Goal: Information Seeking & Learning: Learn about a topic

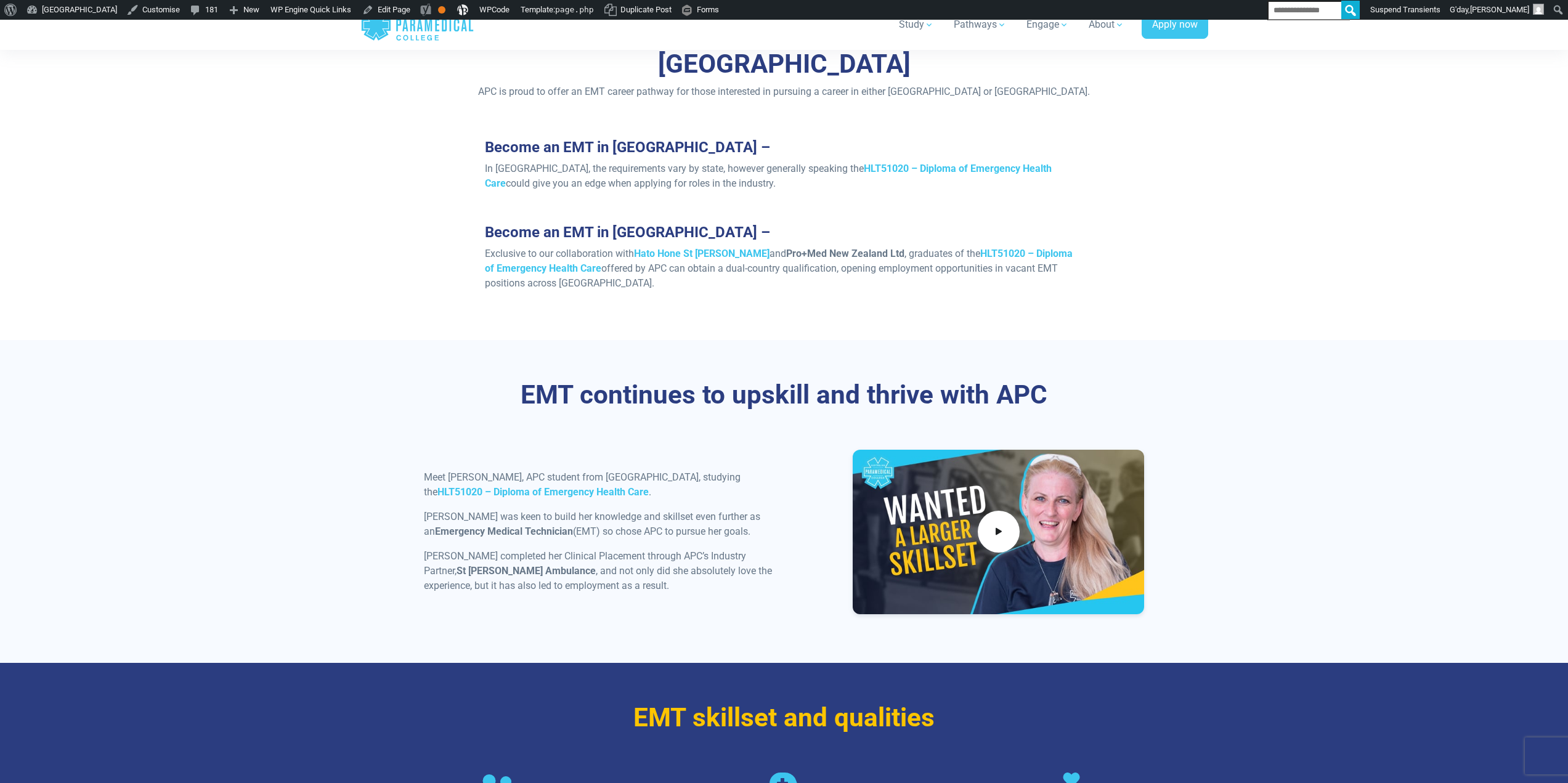
scroll to position [1109, 0]
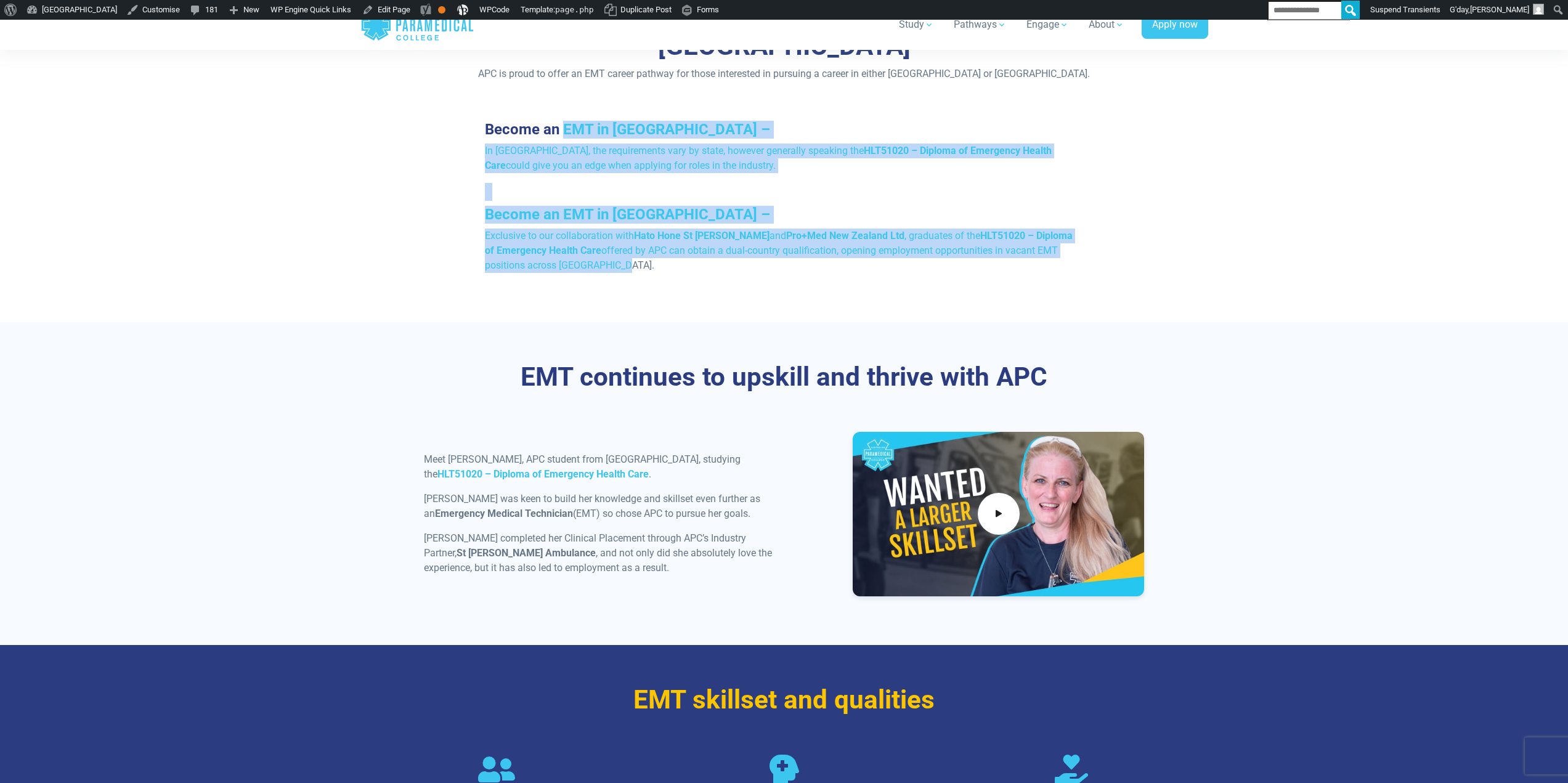
drag, startPoint x: 565, startPoint y: 90, endPoint x: 722, endPoint y: 257, distance: 229.2
click at [722, 257] on div "How to become an EMT in Australia and New Zealand APC is proud to offer an EMT …" at bounding box center [784, 140] width 863 height 363
click at [762, 256] on div "How to become an EMT in Australia and New Zealand APC is proud to offer an EMT …" at bounding box center [784, 140] width 863 height 363
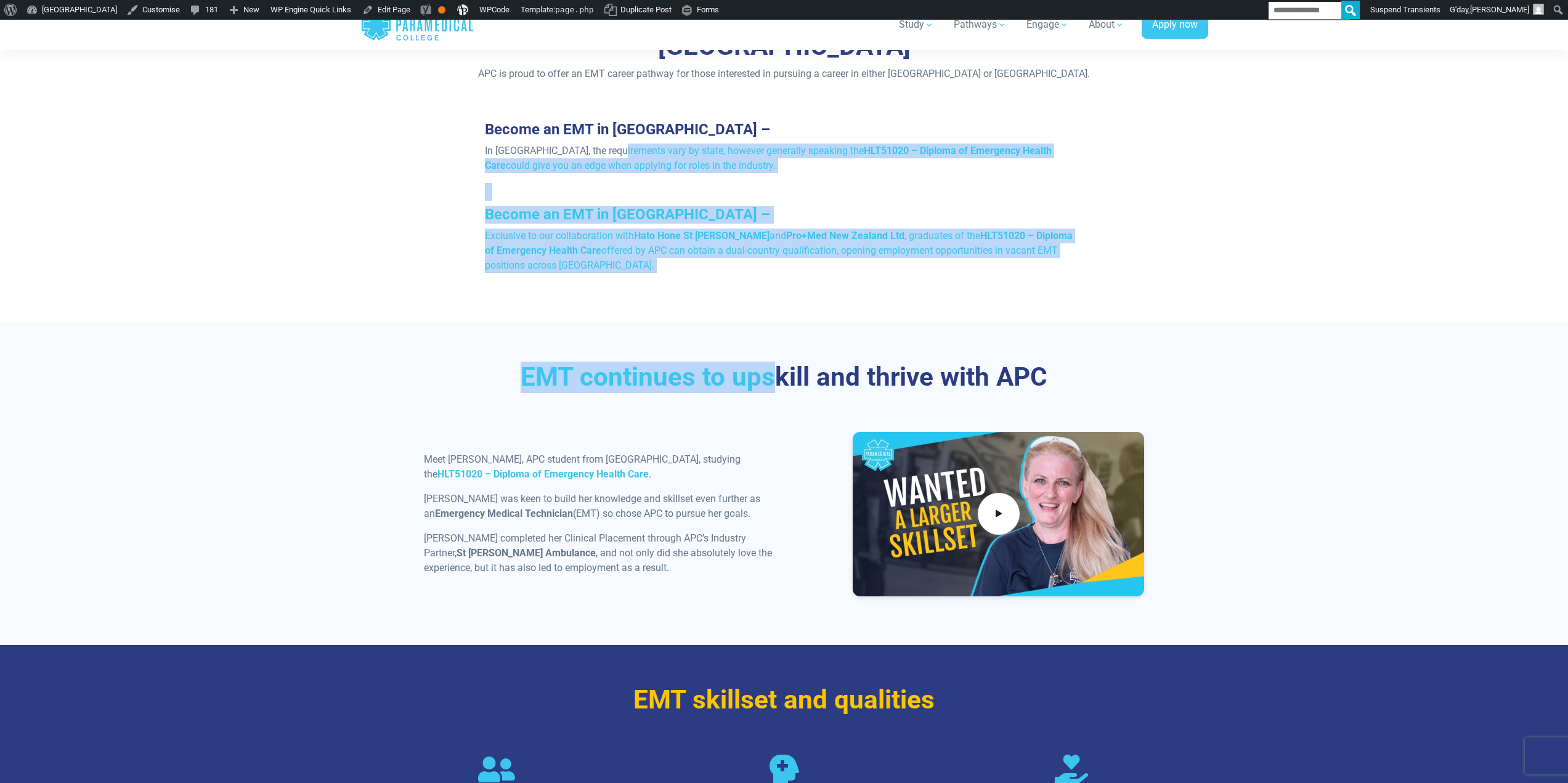
drag, startPoint x: 702, startPoint y: 219, endPoint x: 626, endPoint y: 126, distance: 120.1
click at [611, 106] on div "Home Blog Student Portal Contact us AU 1300 377 741 NZ 0800 005 689 .logo-block…" at bounding box center [784, 428] width 1568 height 3037
click at [758, 362] on h3 "EMT continues to upskill and thrive with APC" at bounding box center [784, 377] width 721 height 32
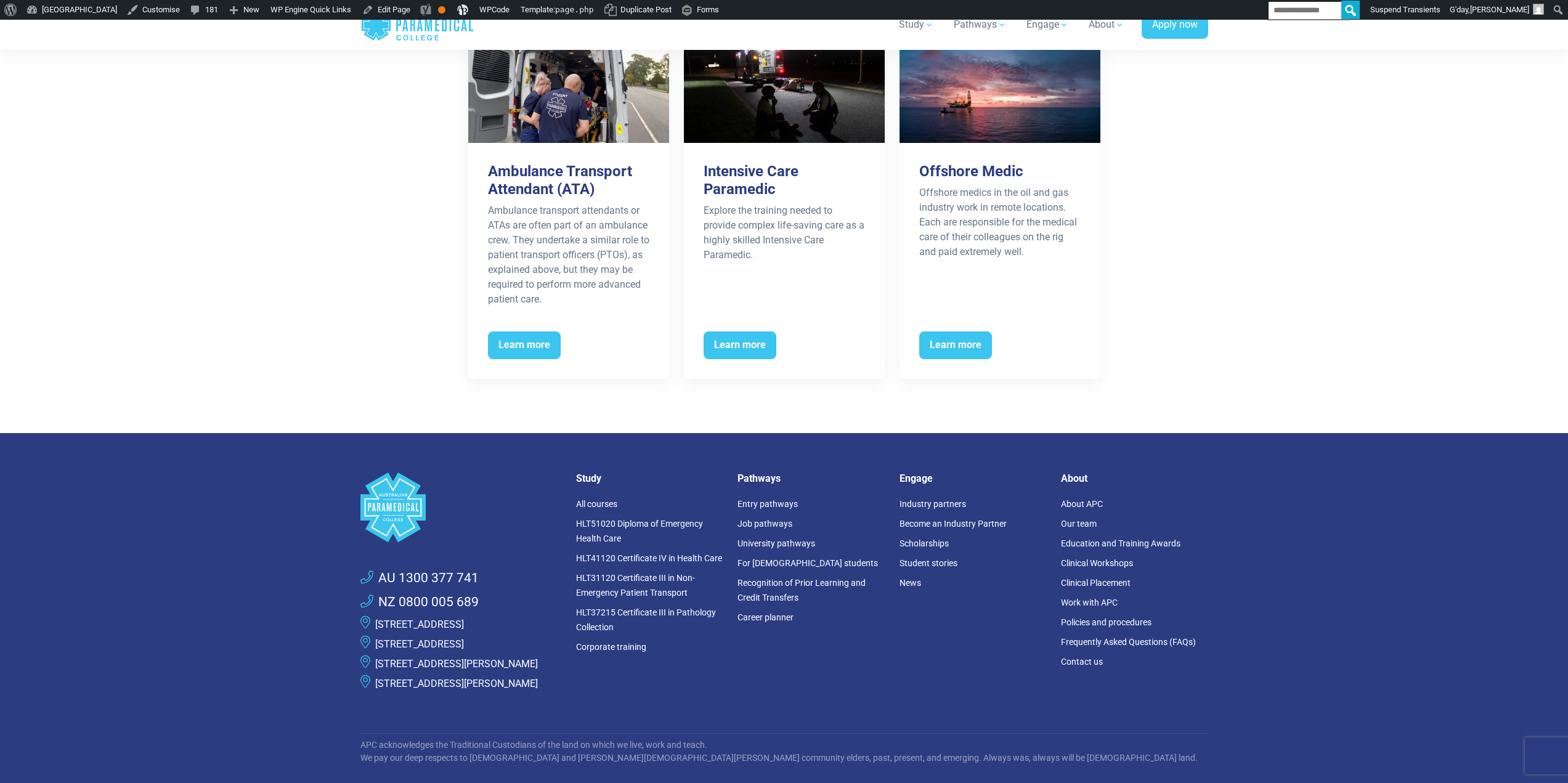
scroll to position [2095, 0]
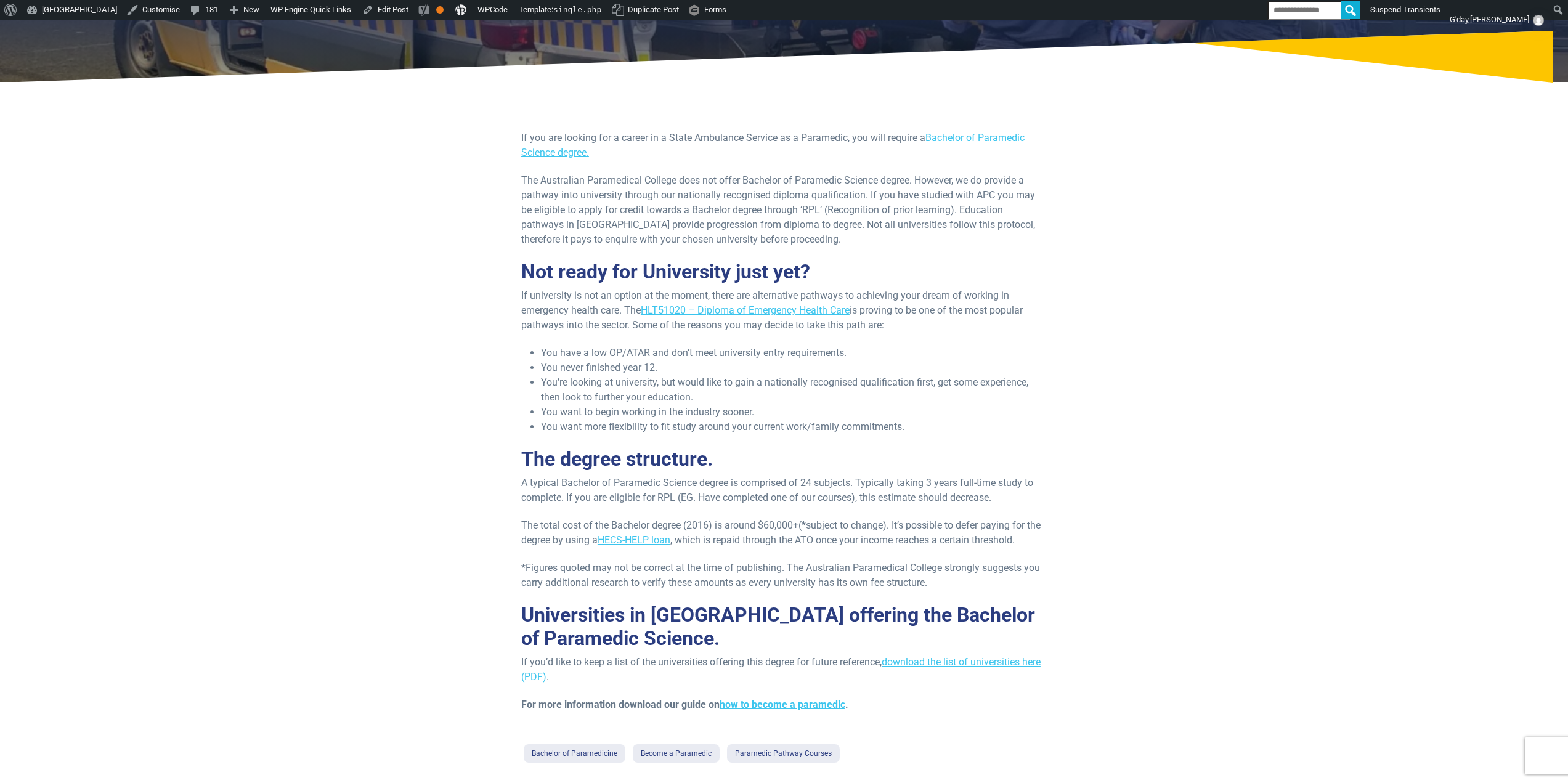
scroll to position [123, 0]
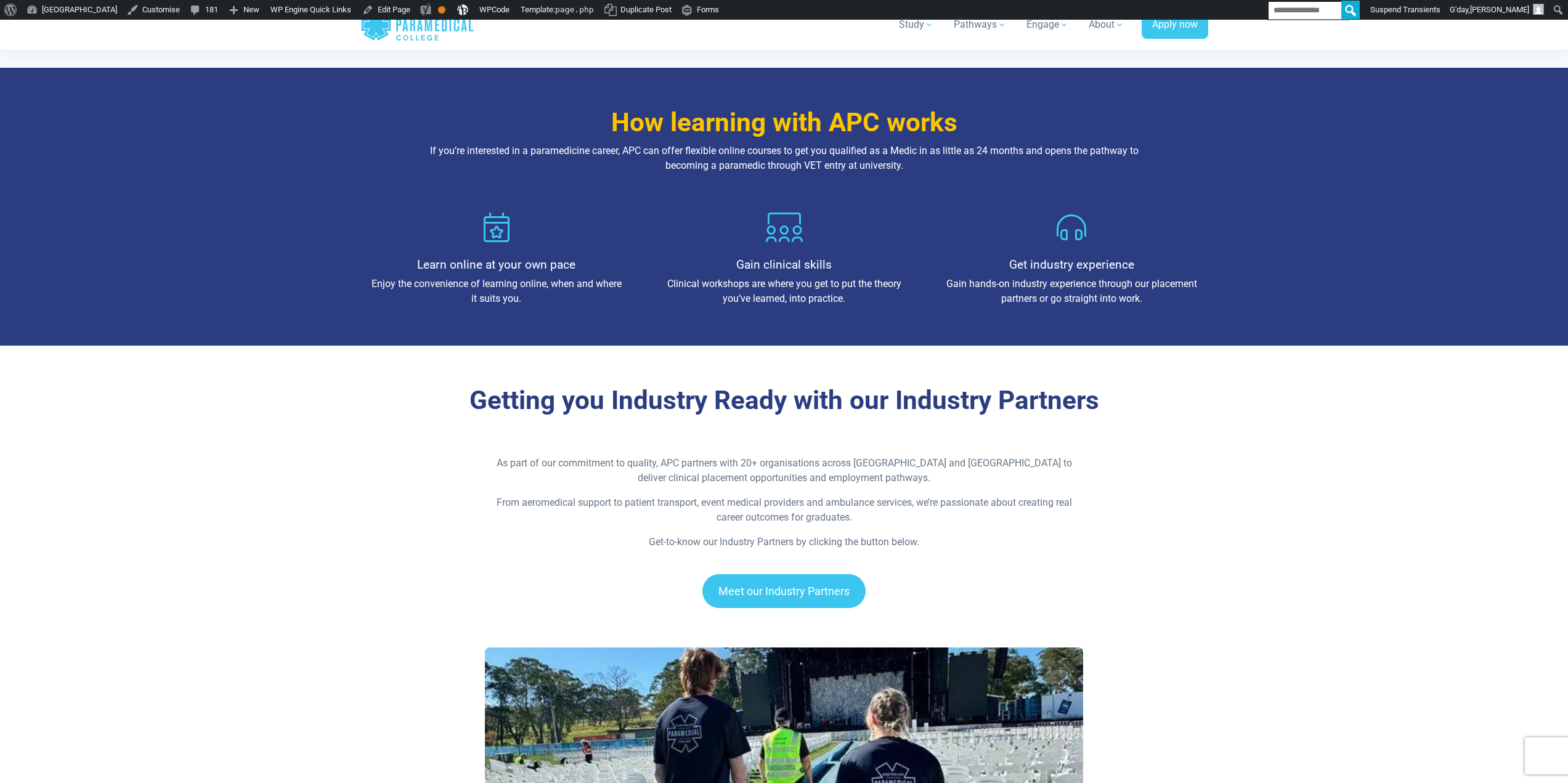
scroll to position [1355, 0]
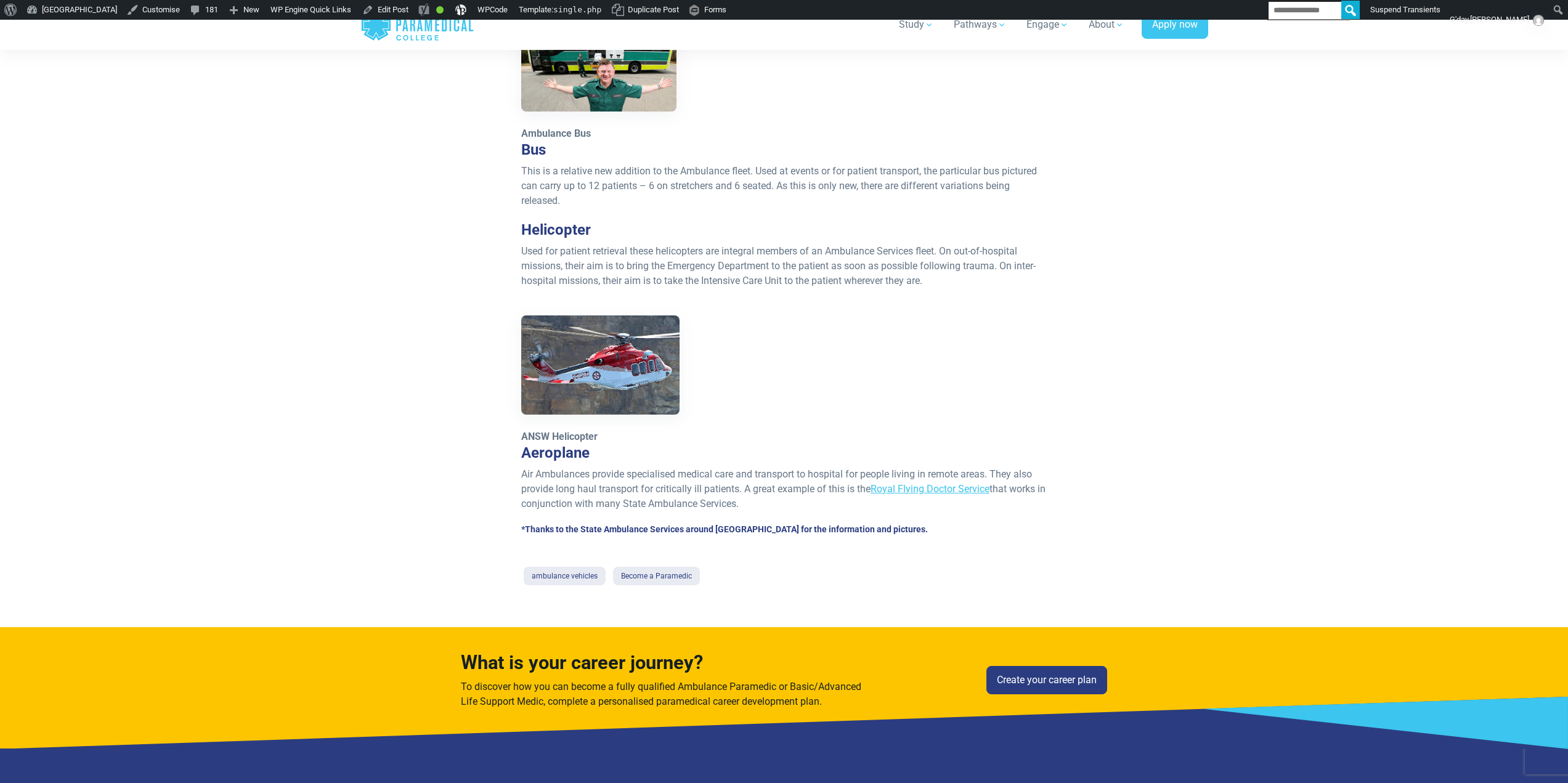
scroll to position [1602, 0]
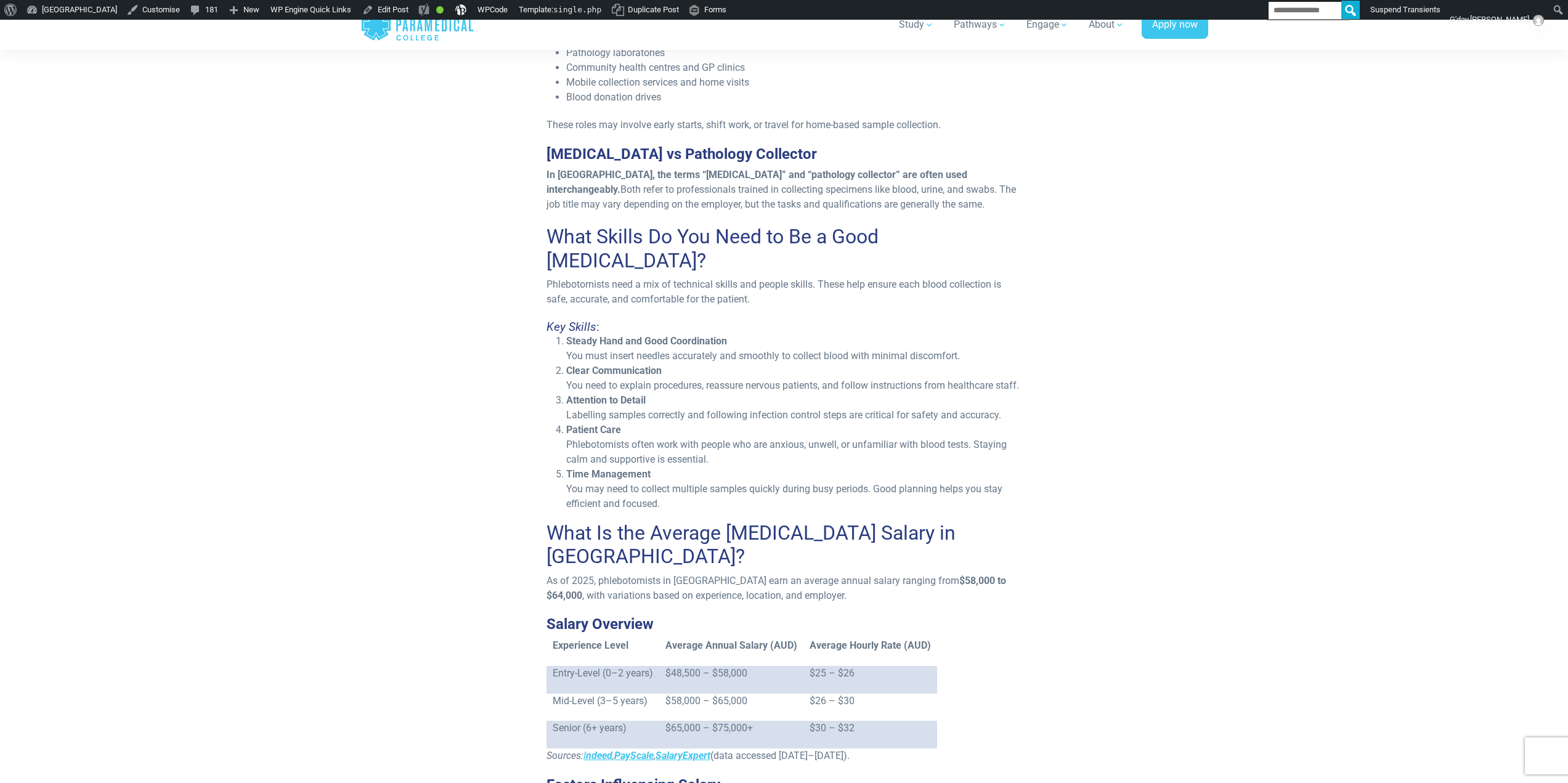
scroll to position [863, 0]
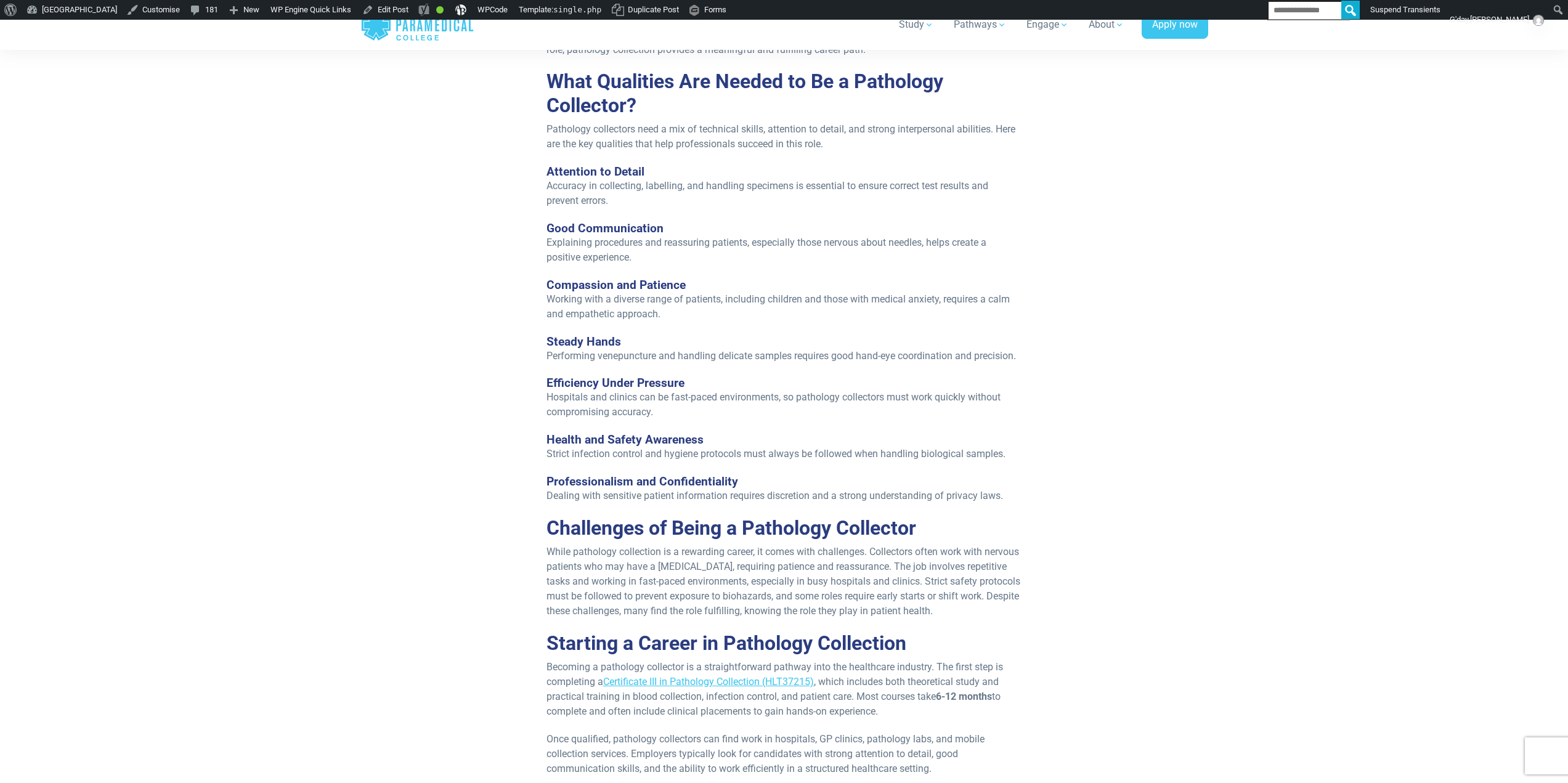
scroll to position [1540, 0]
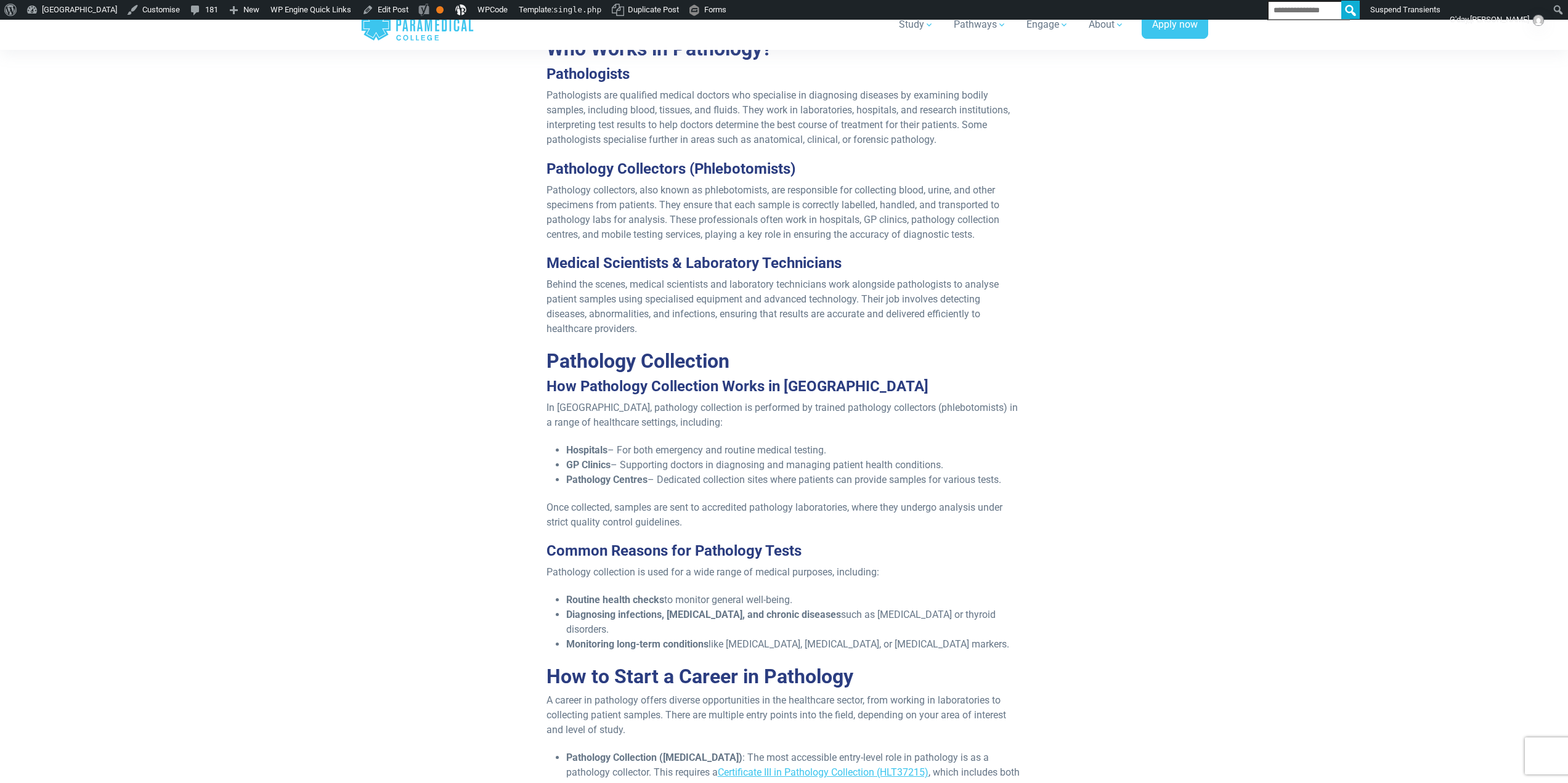
scroll to position [1171, 0]
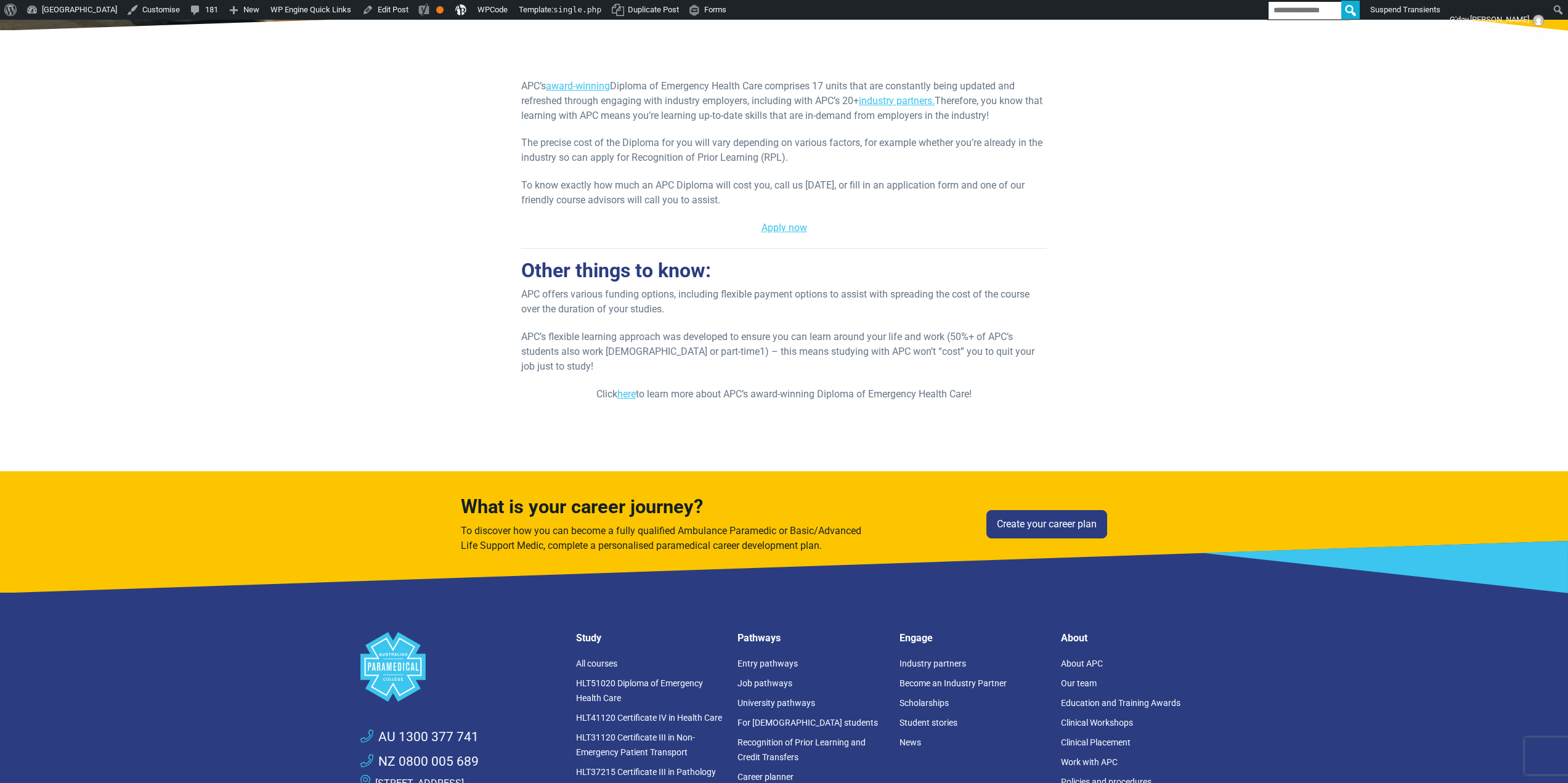
scroll to position [246, 0]
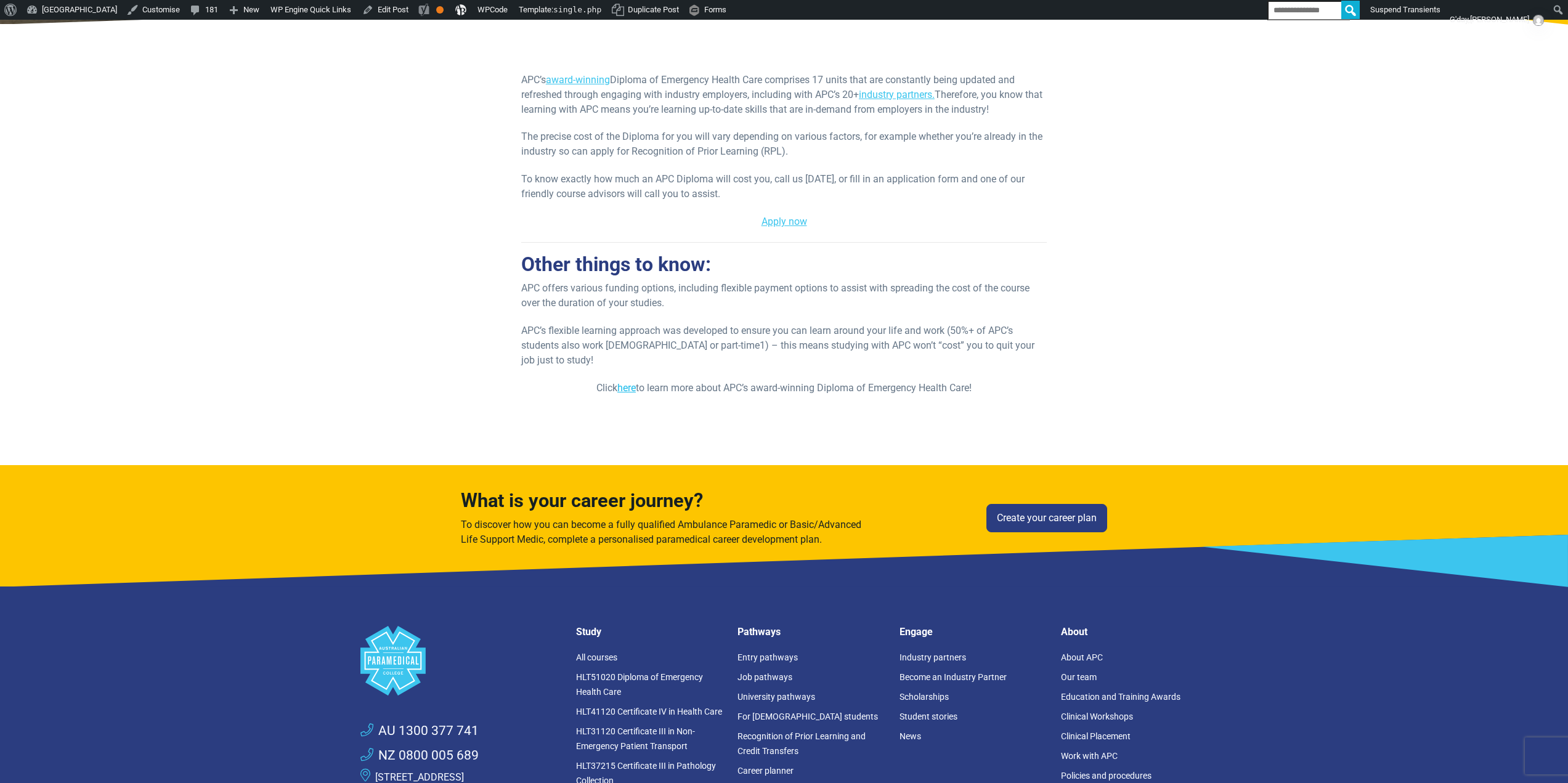
click at [625, 382] on link "here" at bounding box center [626, 388] width 18 height 12
